Goal: Task Accomplishment & Management: Manage account settings

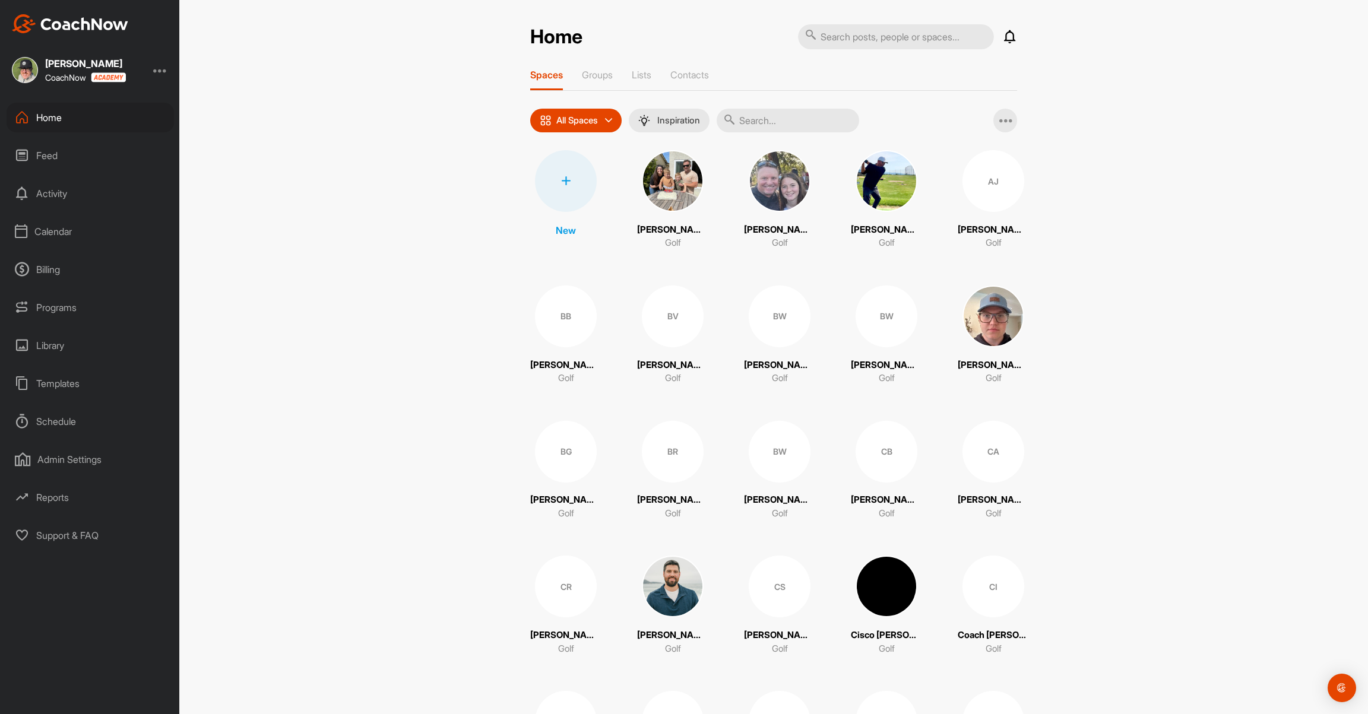
click at [49, 227] on div "Calendar" at bounding box center [90, 232] width 167 height 30
click at [49, 271] on div "My Calendar" at bounding box center [103, 267] width 141 height 25
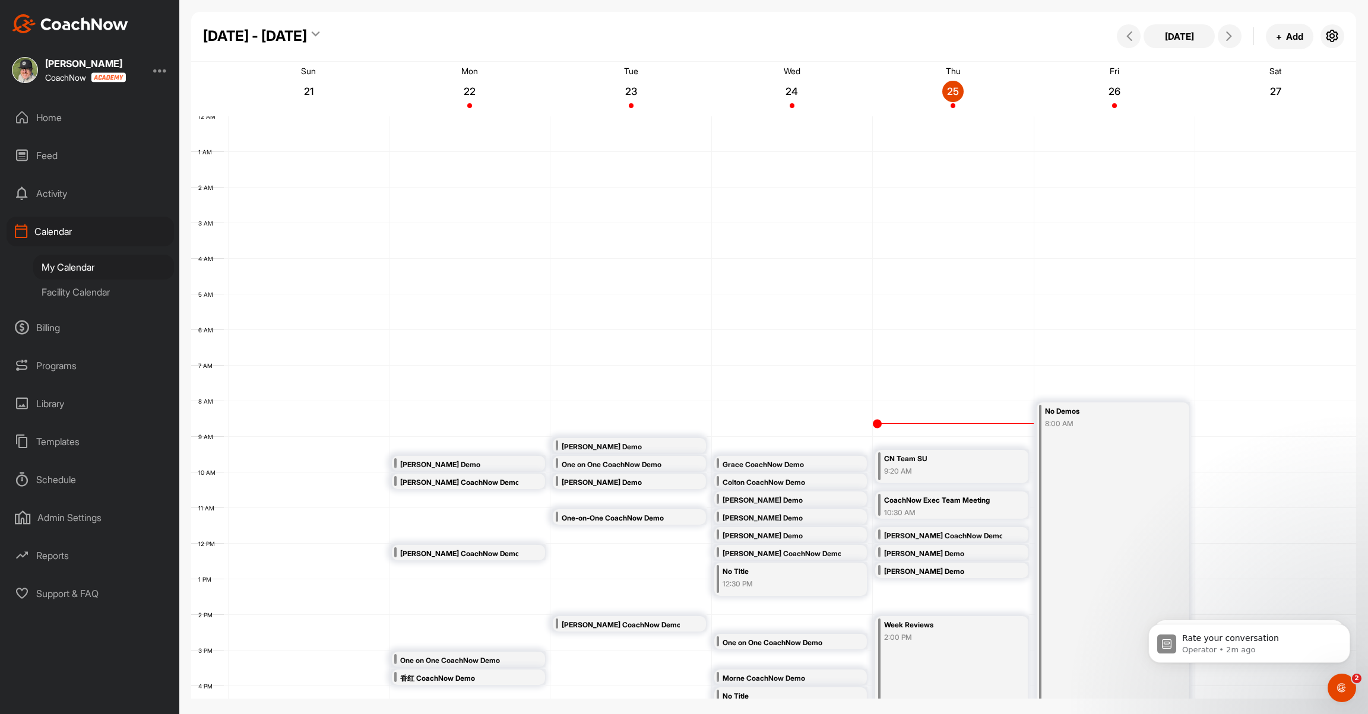
scroll to position [205, 0]
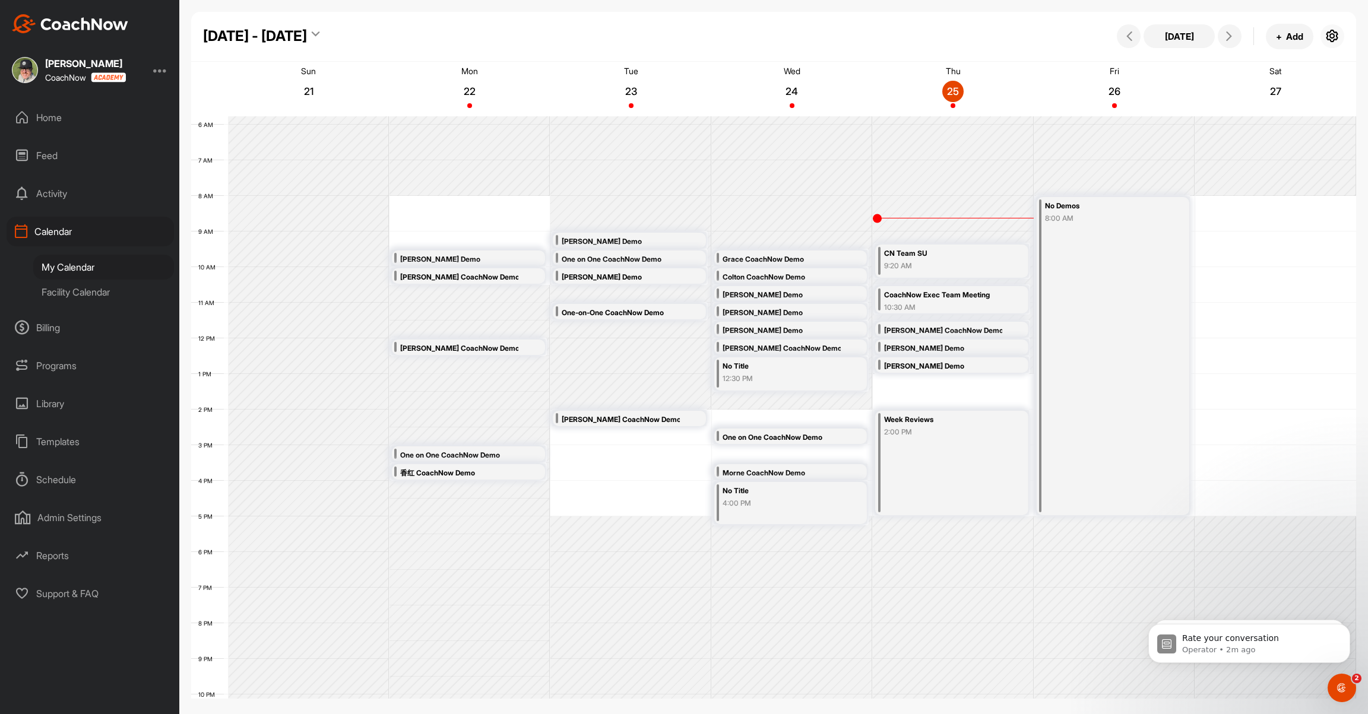
click at [1331, 37] on icon "button" at bounding box center [1332, 36] width 14 height 14
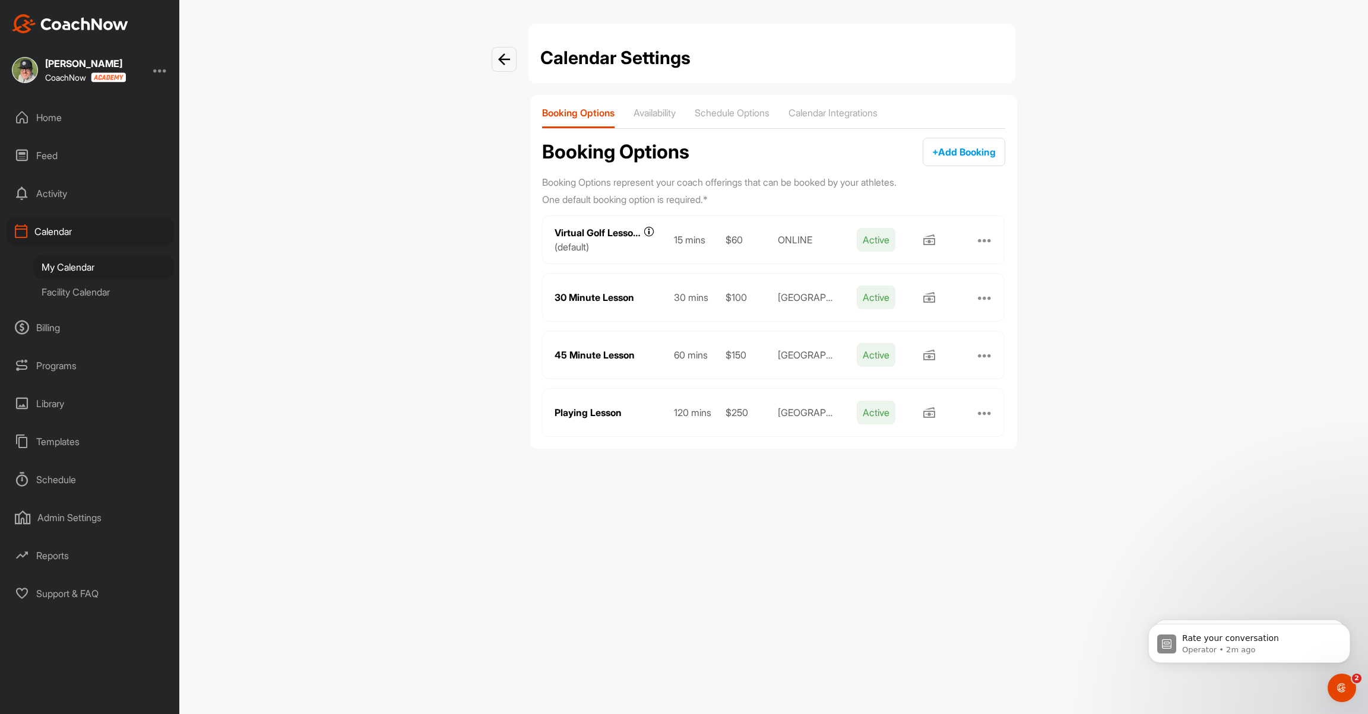
click at [832, 106] on div "Booking Options Availability Schedule Options Calendar Integrations Booking Opt…" at bounding box center [773, 272] width 487 height 354
click at [832, 110] on p "Calendar Integrations" at bounding box center [832, 113] width 89 height 12
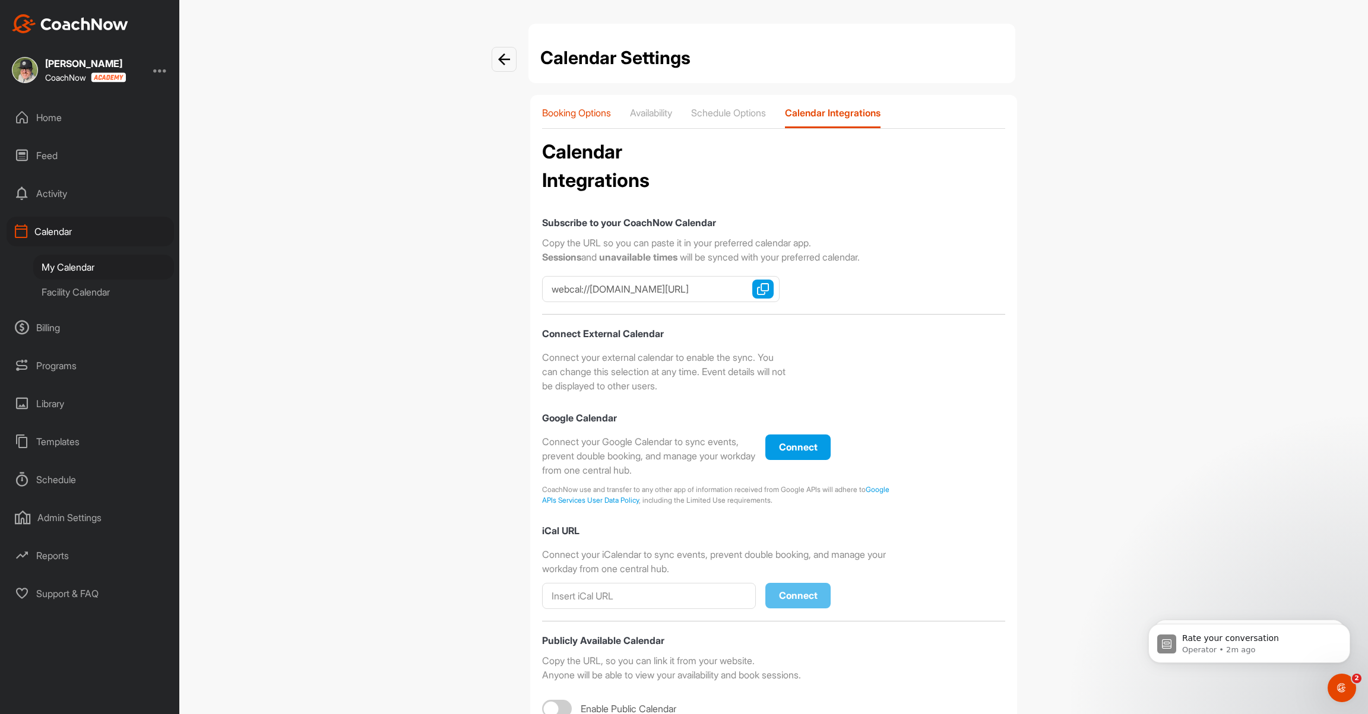
checkbox input "true"
click at [159, 72] on div at bounding box center [160, 70] width 14 height 14
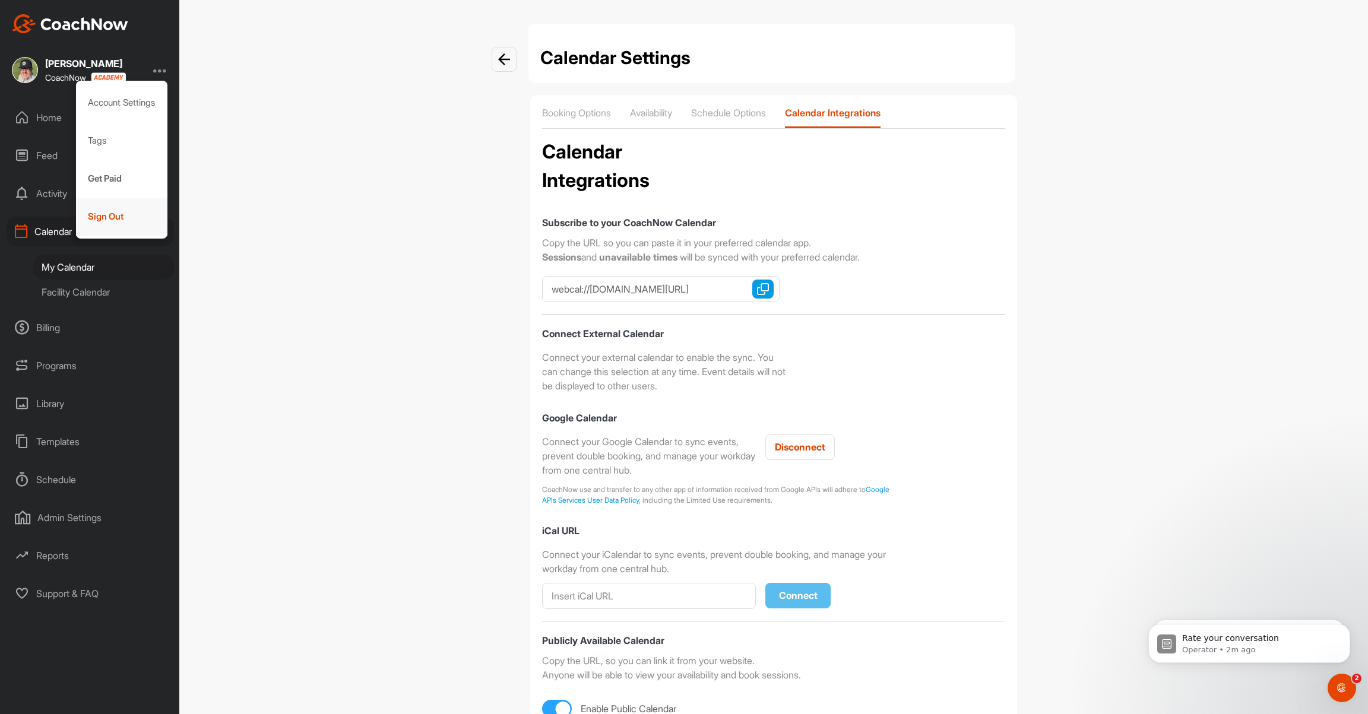
click at [132, 207] on div "Sign Out" at bounding box center [122, 217] width 92 height 38
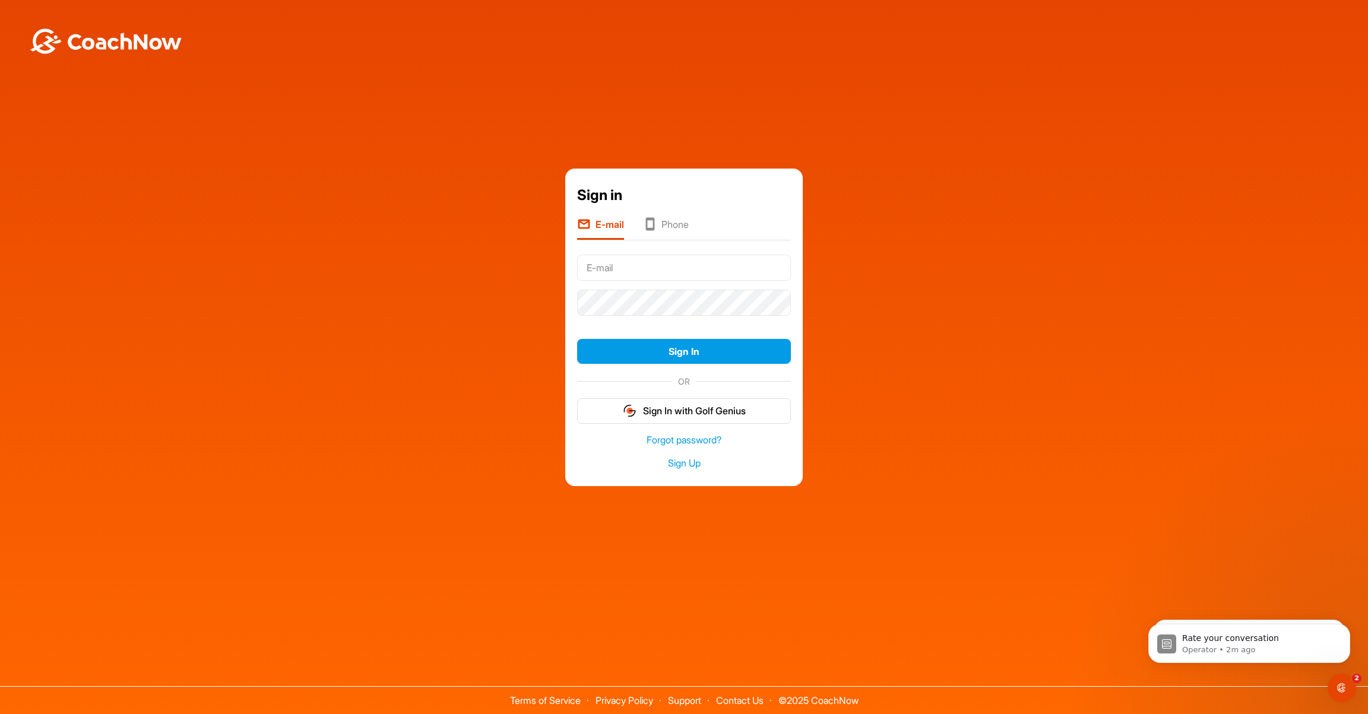
type input "[PERSON_NAME][EMAIL_ADDRESS][PERSON_NAME][DOMAIN_NAME]"
